Goal: Task Accomplishment & Management: Manage account settings

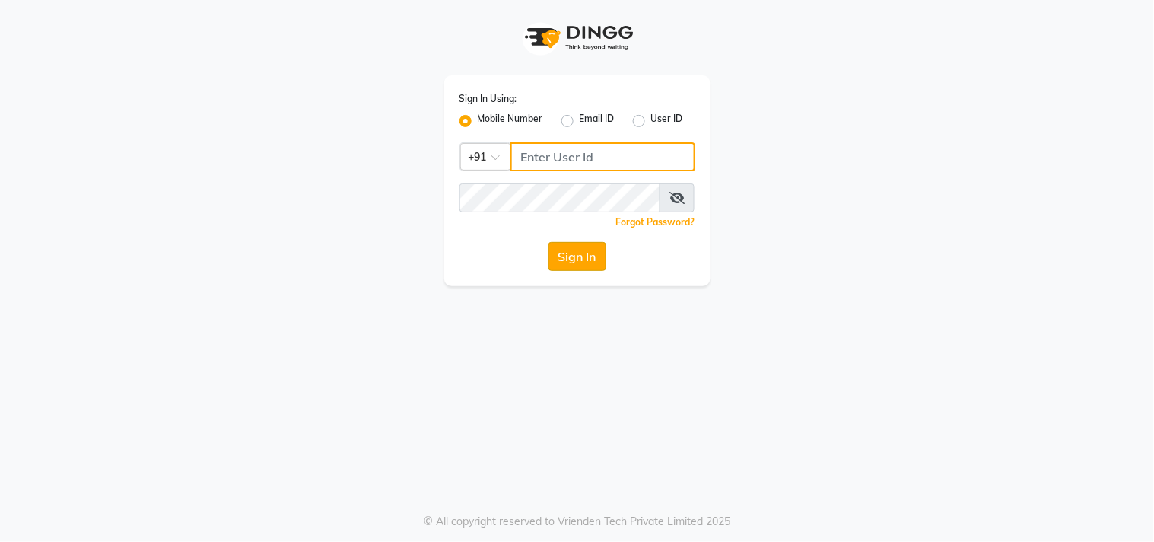
type input "9619367097"
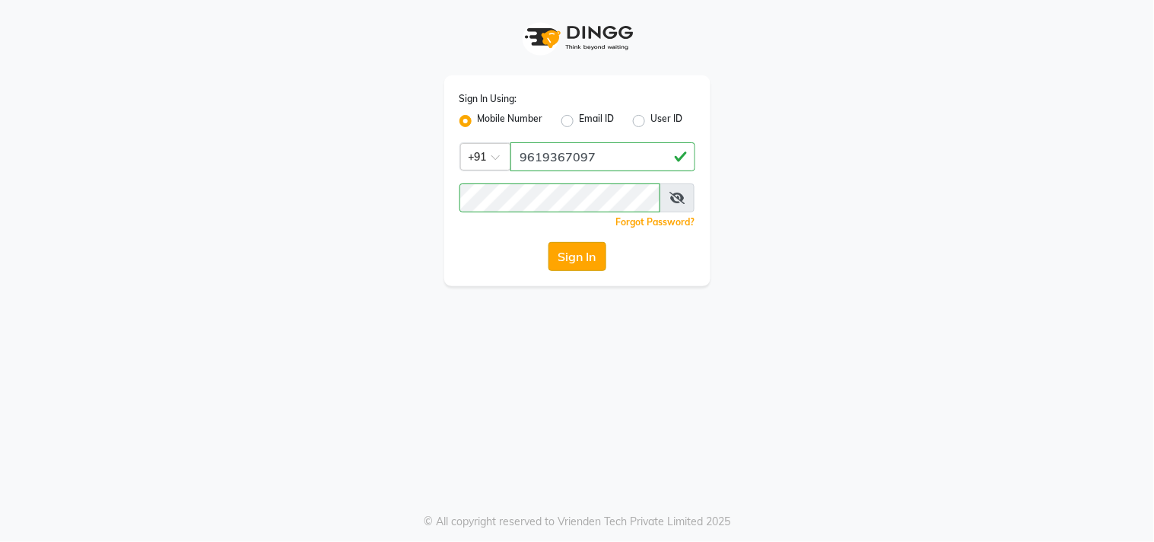
click at [577, 253] on button "Sign In" at bounding box center [578, 256] width 58 height 29
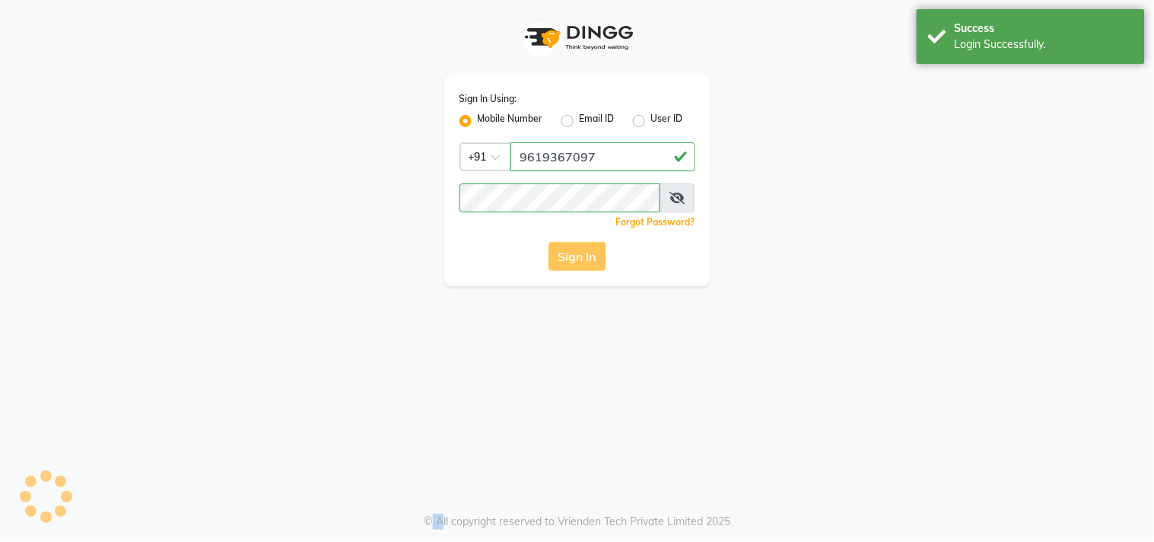
click at [577, 253] on div "Sign In" at bounding box center [578, 256] width 236 height 29
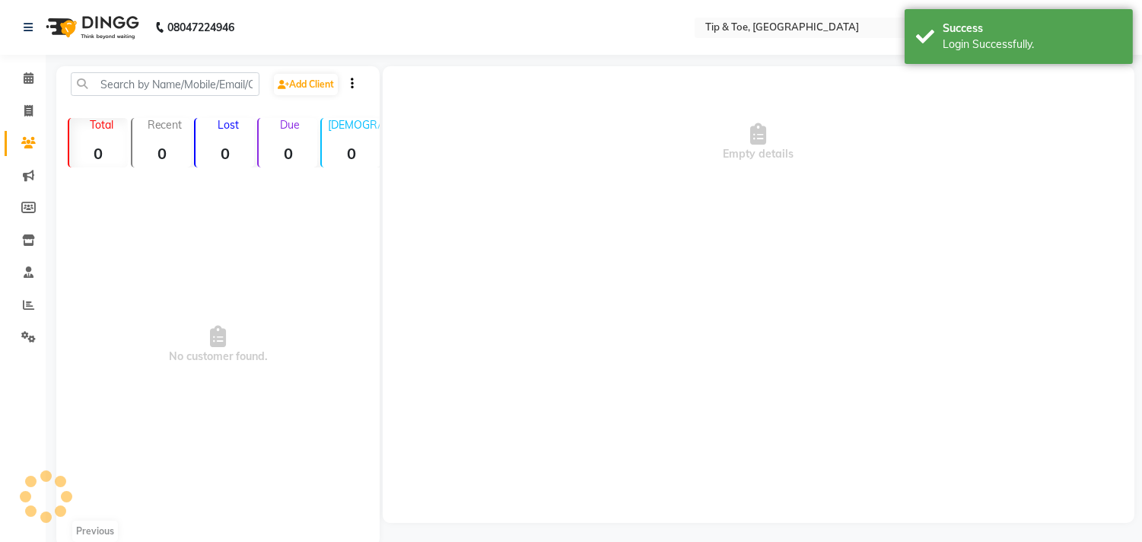
select select "en"
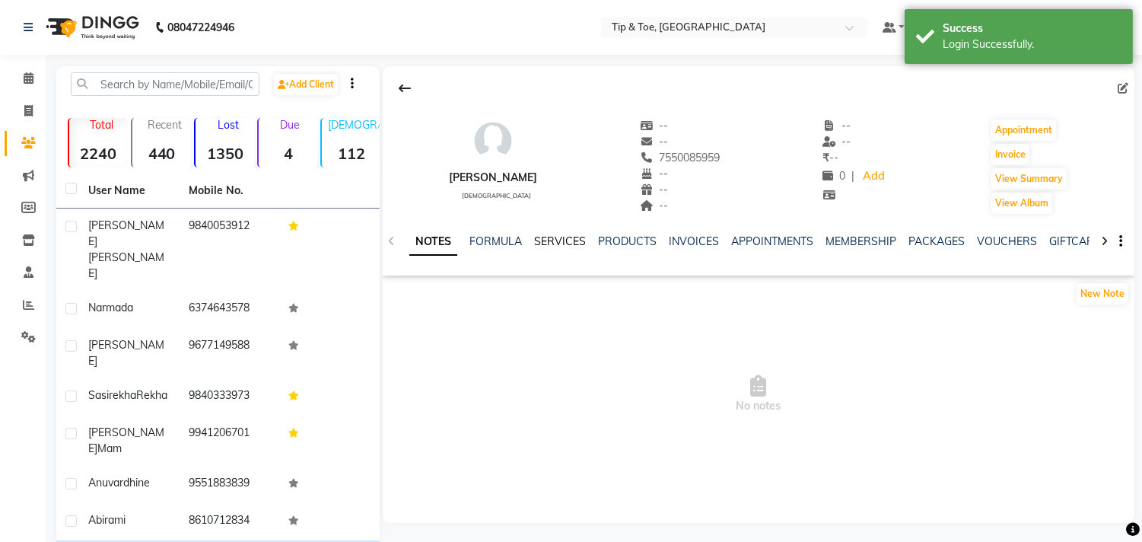
click at [561, 241] on link "SERVICES" at bounding box center [560, 241] width 52 height 14
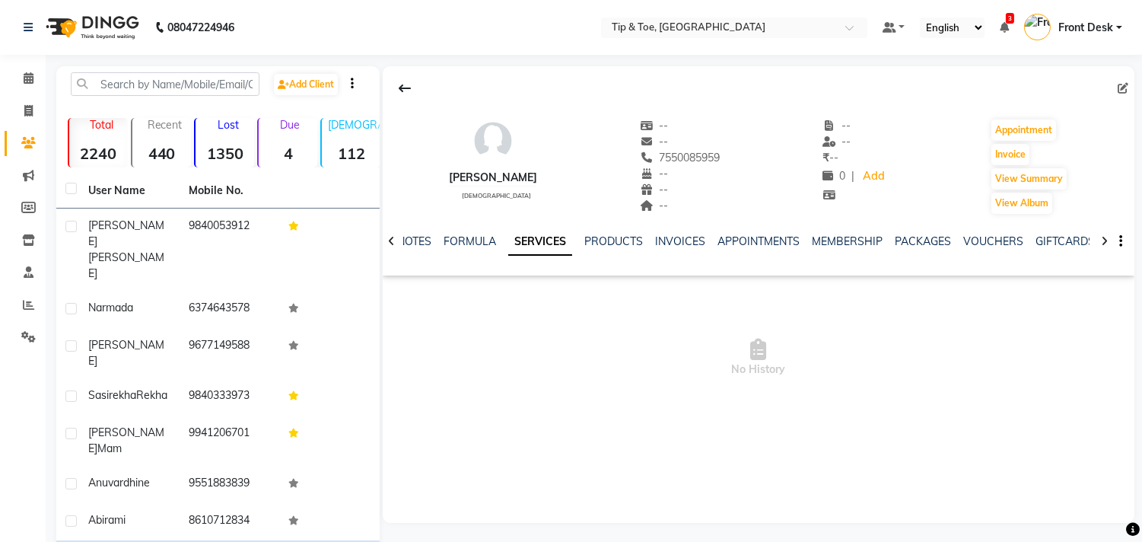
click at [538, 234] on link "SERVICES" at bounding box center [540, 241] width 64 height 27
click at [467, 236] on link "FORMULA" at bounding box center [470, 241] width 52 height 14
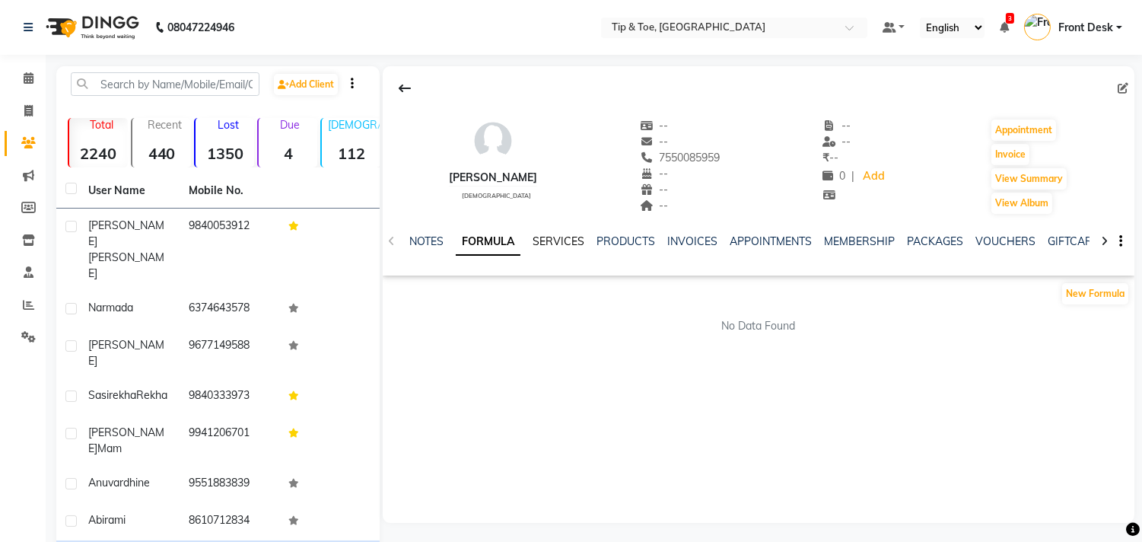
click at [558, 240] on link "SERVICES" at bounding box center [559, 241] width 52 height 14
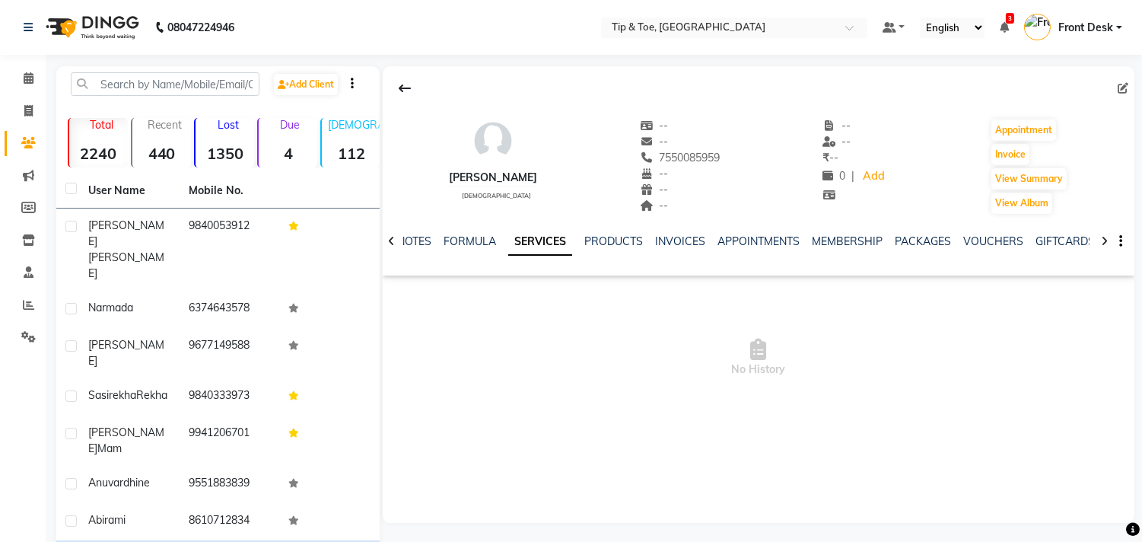
click at [636, 292] on span "No History" at bounding box center [759, 358] width 752 height 152
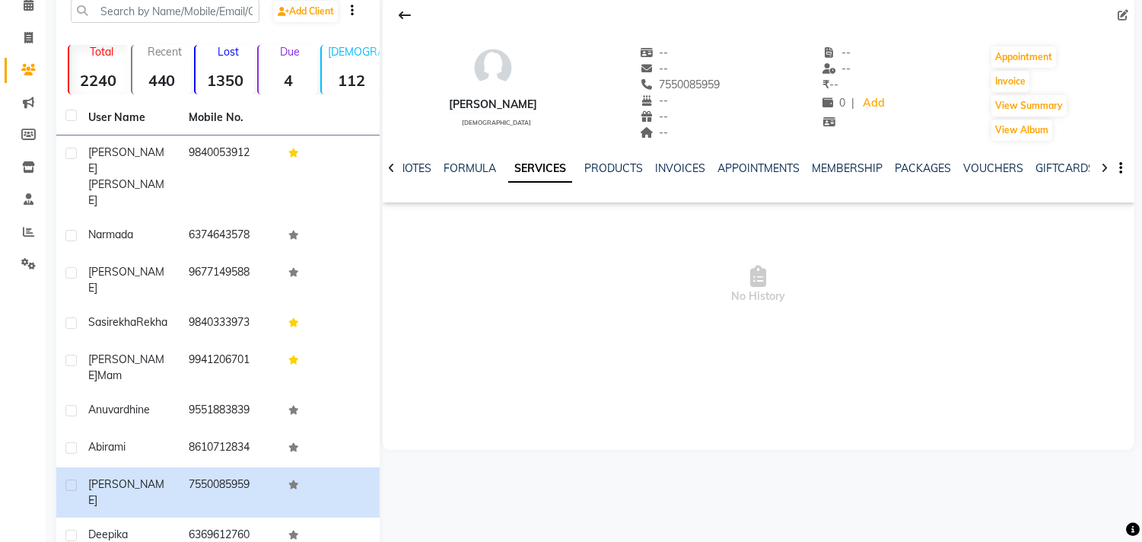
scroll to position [117, 0]
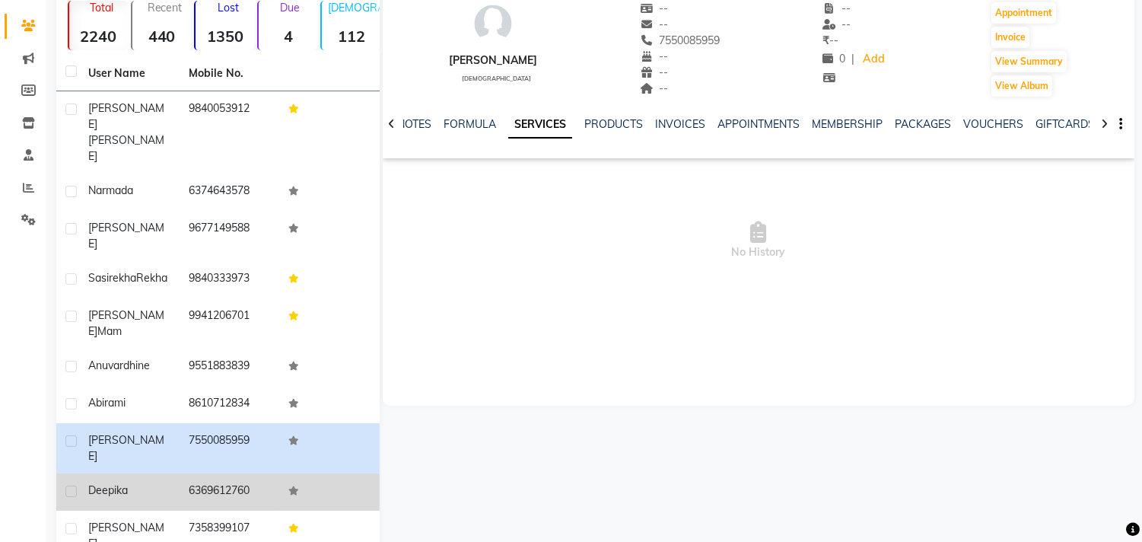
click at [240, 473] on td "6369612760" at bounding box center [230, 491] width 100 height 37
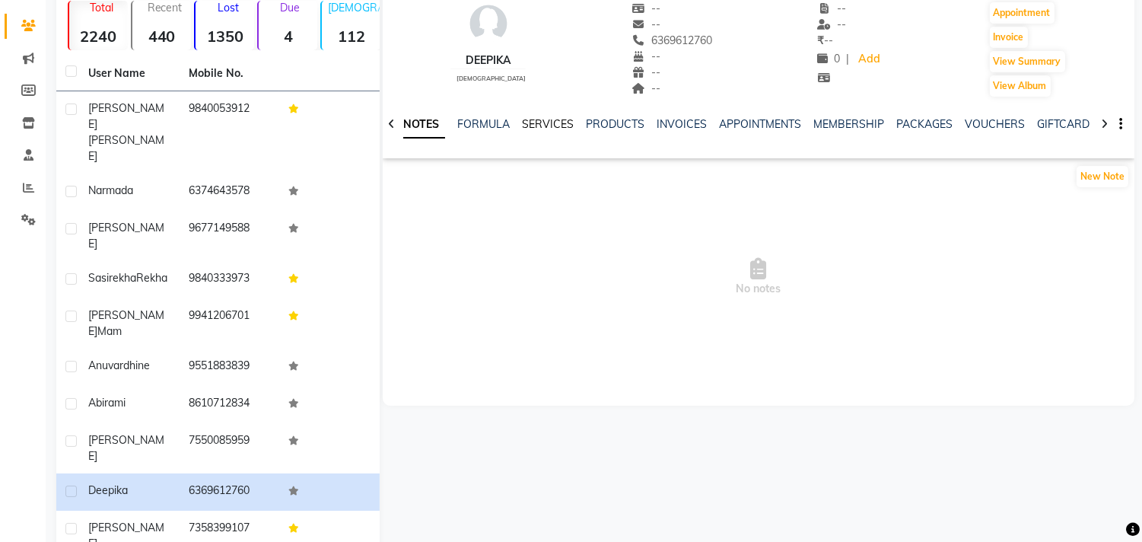
click at [565, 123] on link "SERVICES" at bounding box center [548, 124] width 52 height 14
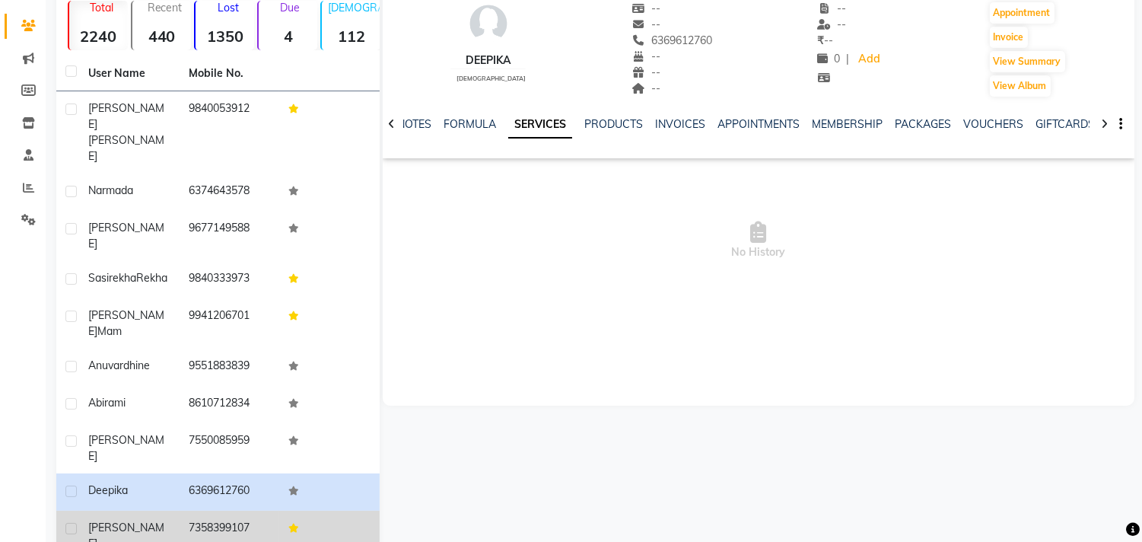
click at [216, 511] on td "7358399107" at bounding box center [230, 536] width 100 height 50
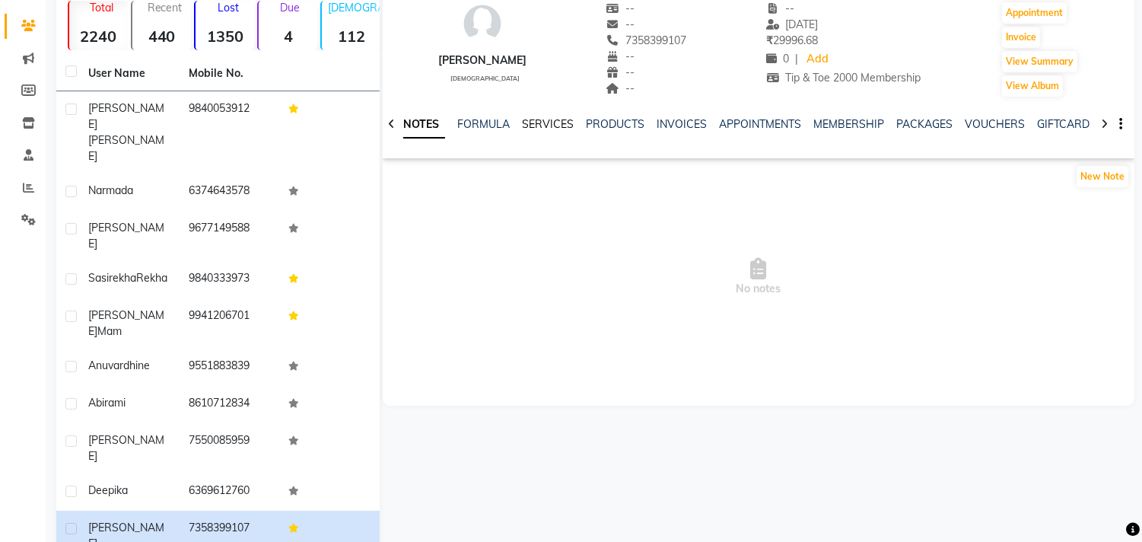
click at [552, 120] on link "SERVICES" at bounding box center [548, 124] width 52 height 14
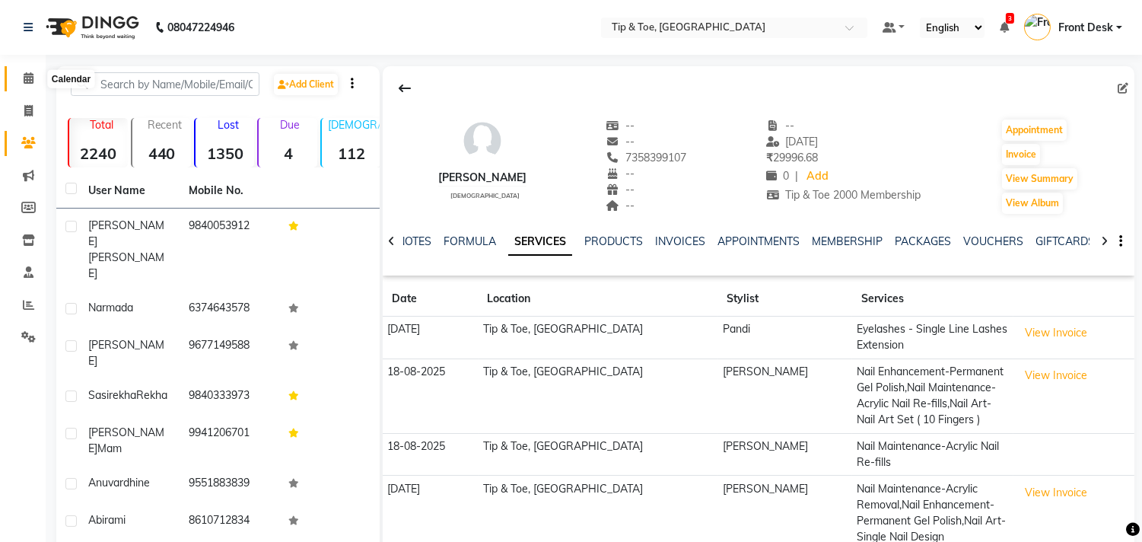
click at [27, 78] on icon at bounding box center [29, 77] width 10 height 11
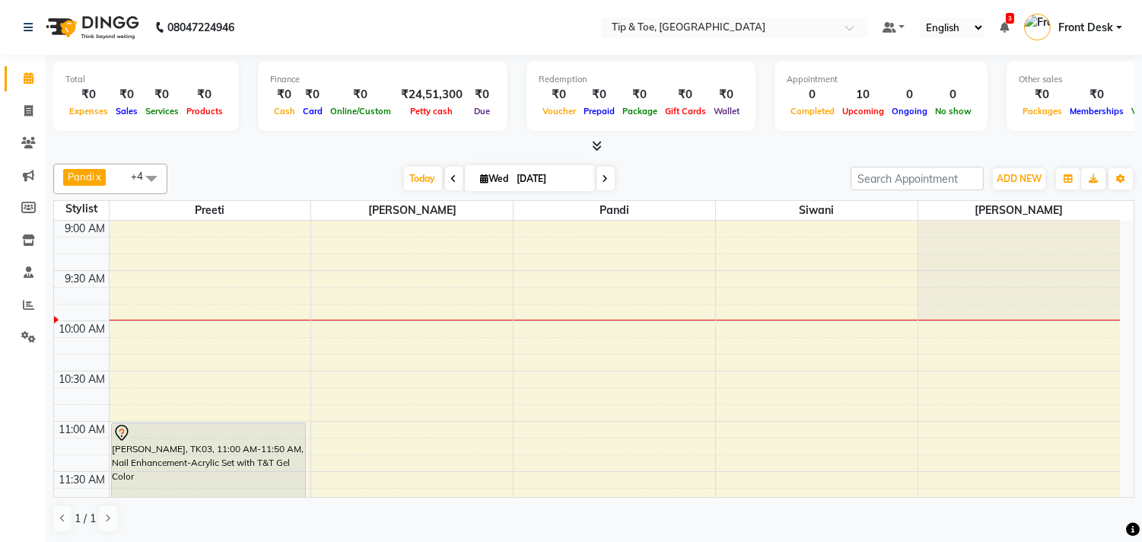
scroll to position [241, 0]
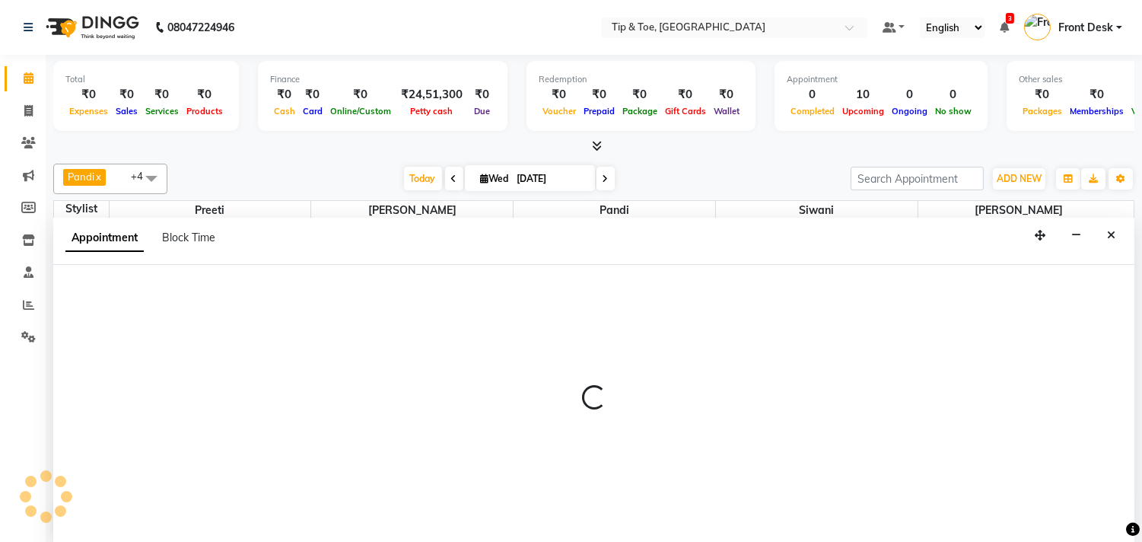
select select "75187"
select select "tentative"
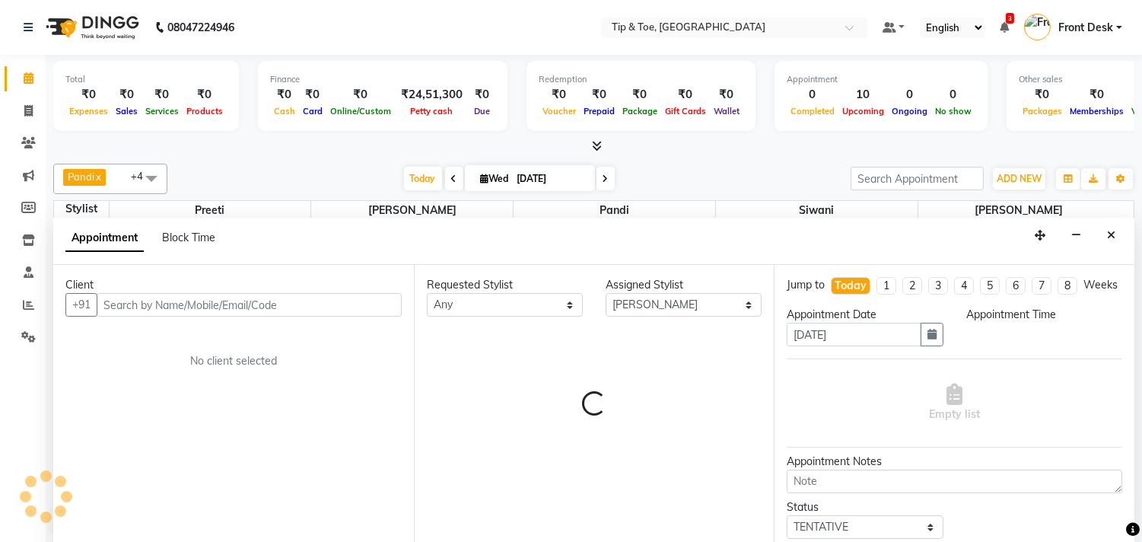
scroll to position [1, 0]
select select "765"
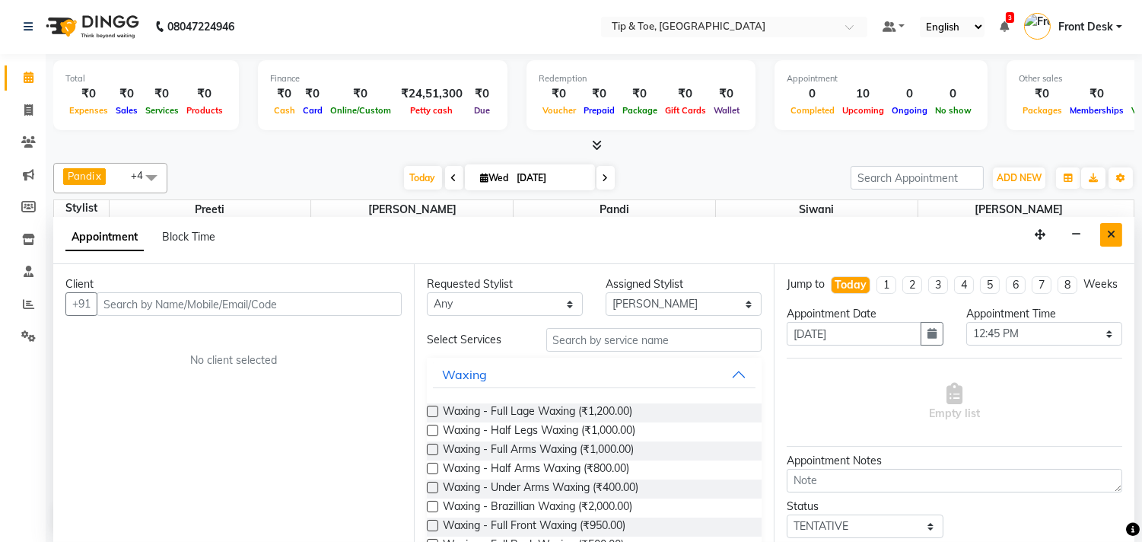
click at [1112, 233] on icon "Close" at bounding box center [1111, 234] width 8 height 11
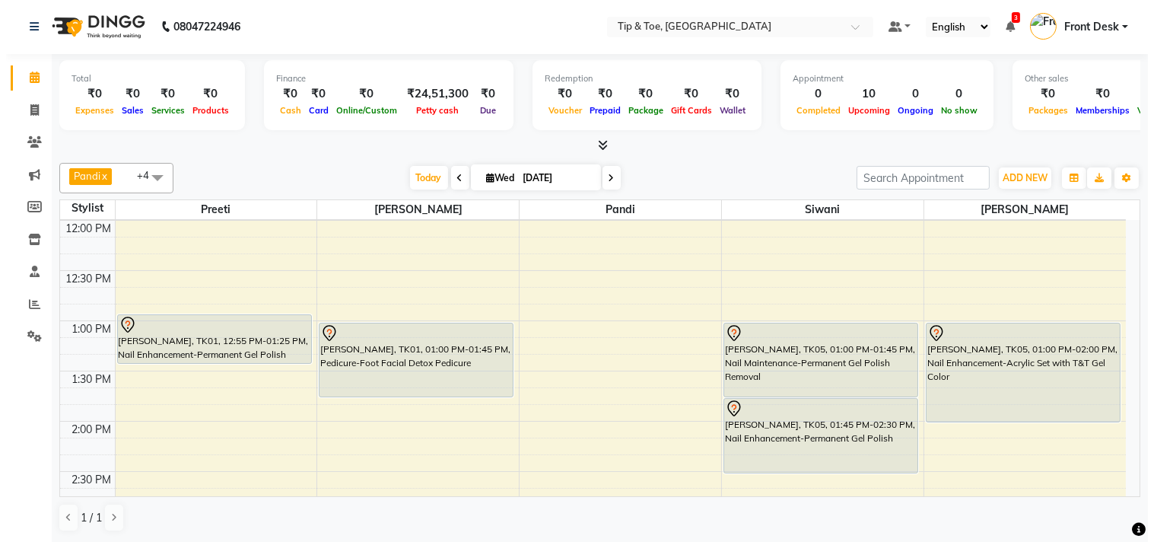
scroll to position [241, 0]
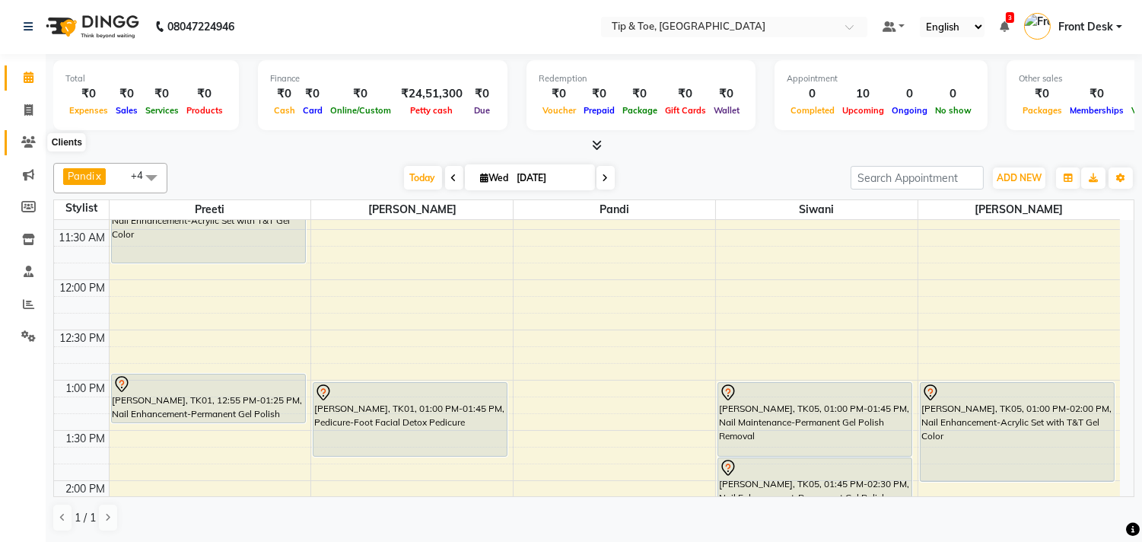
click at [27, 141] on icon at bounding box center [28, 141] width 14 height 11
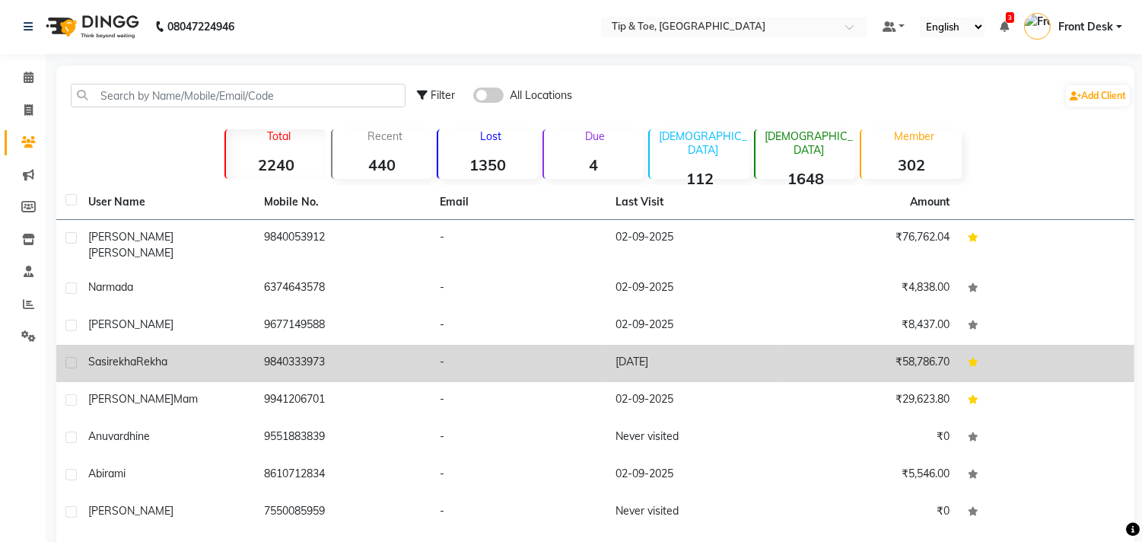
click at [484, 345] on td "-" at bounding box center [519, 363] width 176 height 37
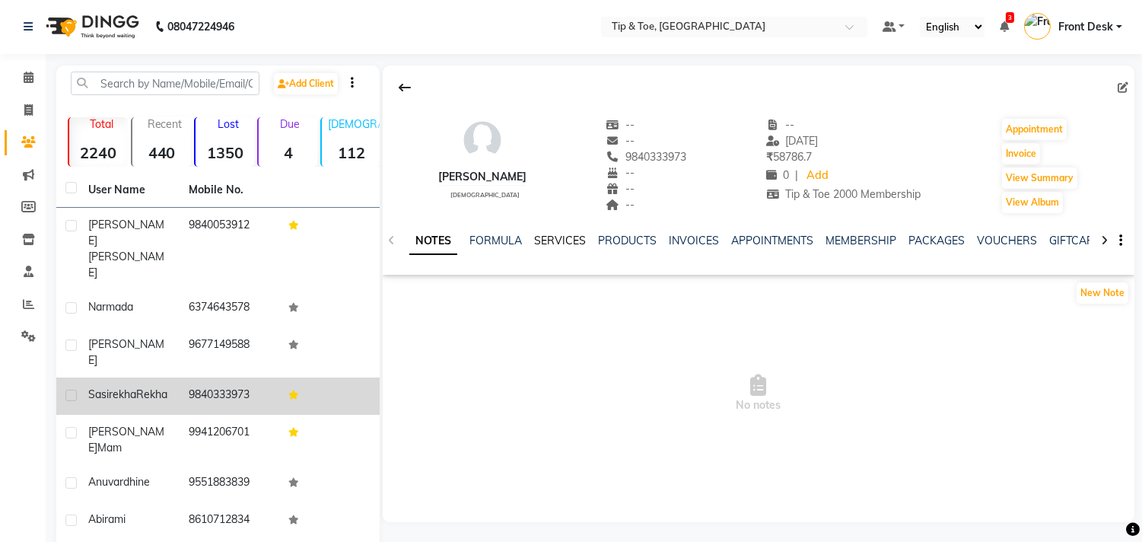
click at [561, 237] on link "SERVICES" at bounding box center [560, 241] width 52 height 14
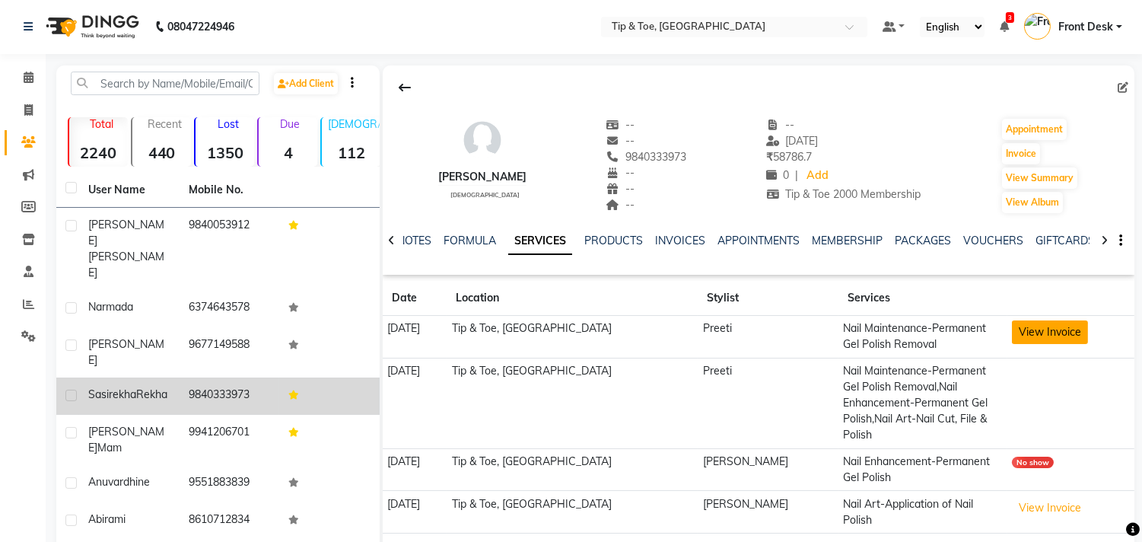
click at [1042, 329] on button "View Invoice" at bounding box center [1050, 332] width 76 height 24
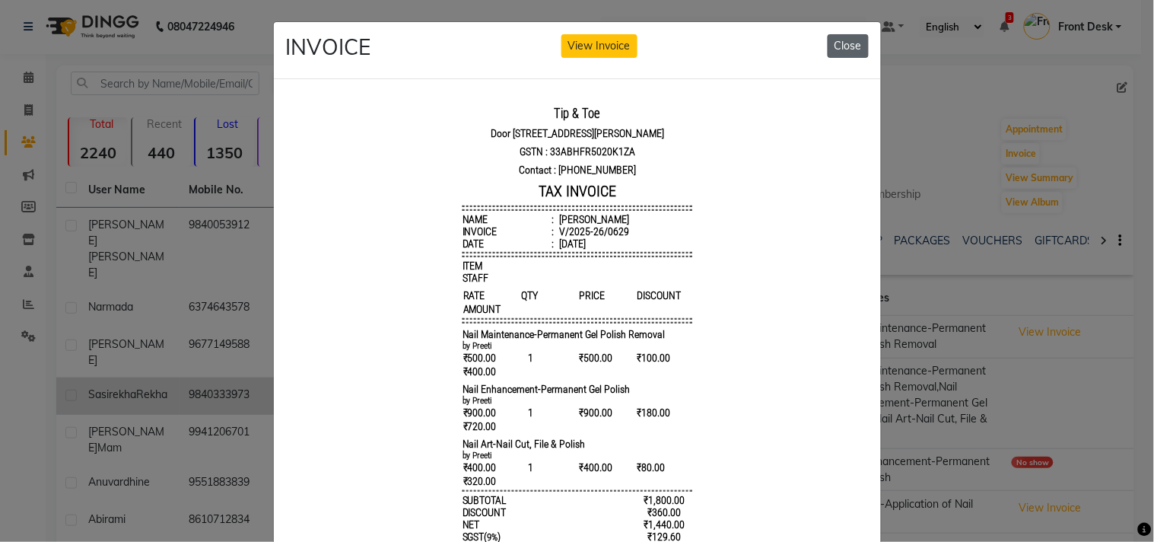
click at [838, 47] on button "Close" at bounding box center [848, 46] width 41 height 24
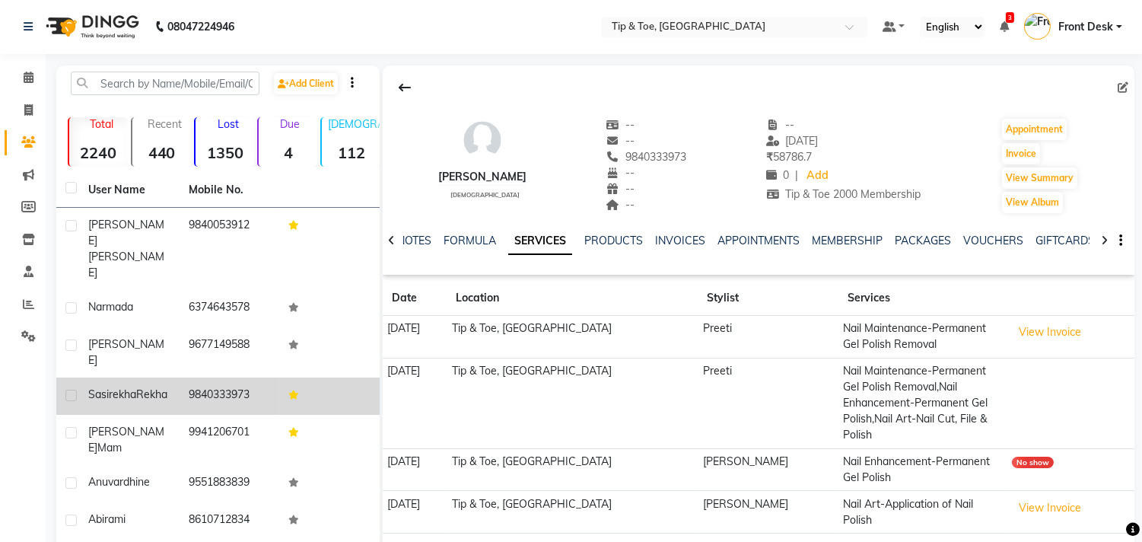
click at [1086, 495] on td "View Invoice" at bounding box center [1070, 512] width 127 height 43
click at [1063, 496] on button "View Invoice" at bounding box center [1050, 508] width 76 height 24
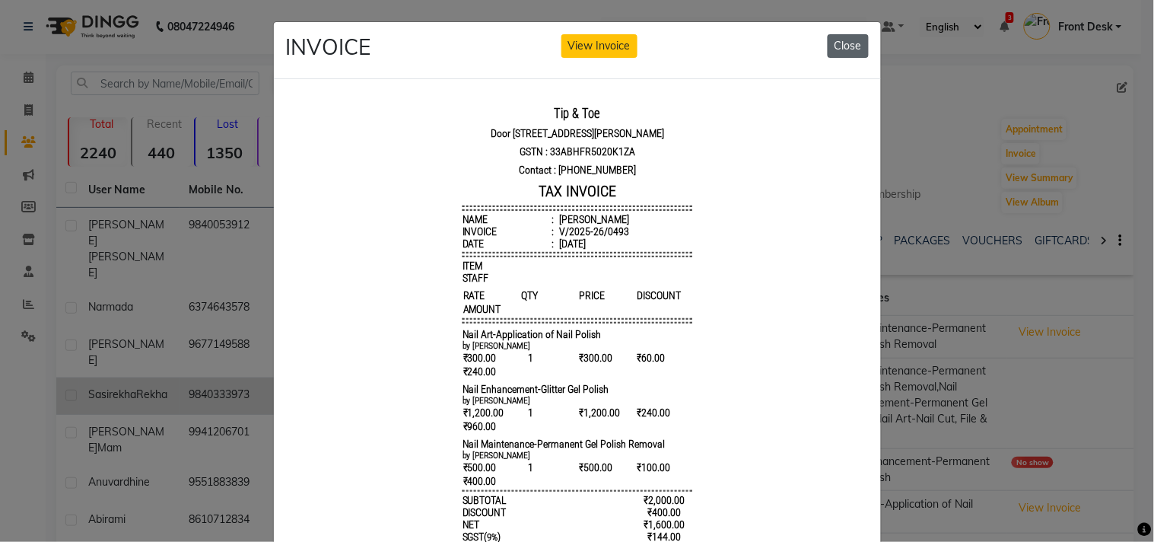
click at [838, 44] on button "Close" at bounding box center [848, 46] width 41 height 24
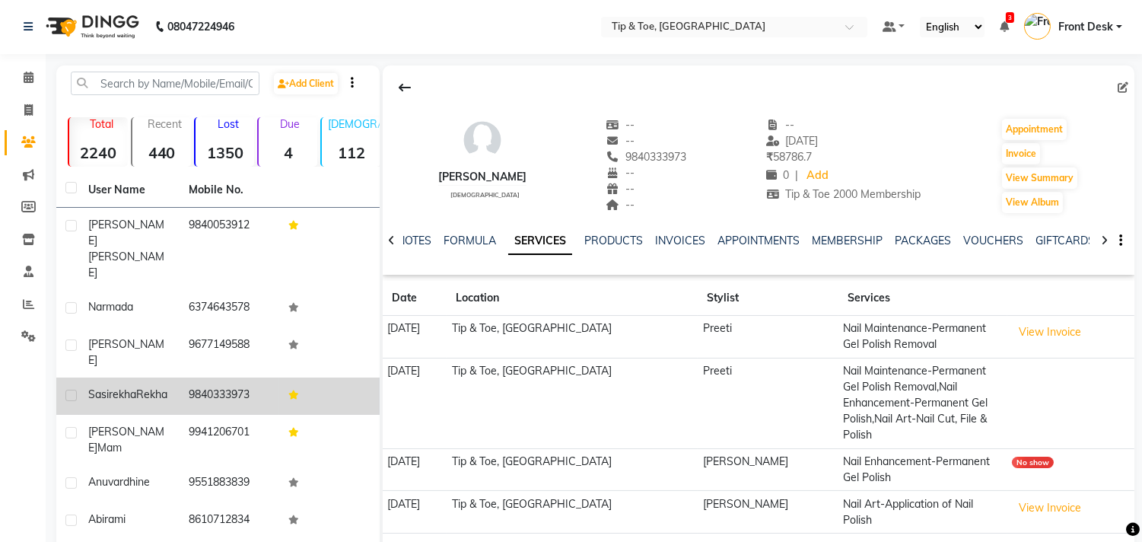
scroll to position [117, 0]
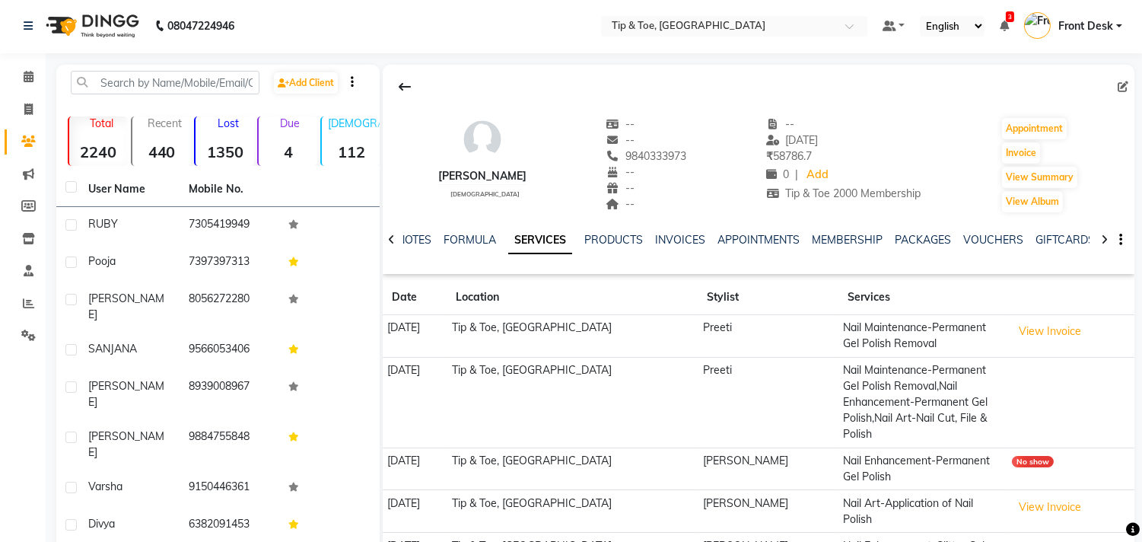
scroll to position [0, 0]
click at [28, 76] on icon at bounding box center [29, 77] width 10 height 11
